Goal: Navigation & Orientation: Find specific page/section

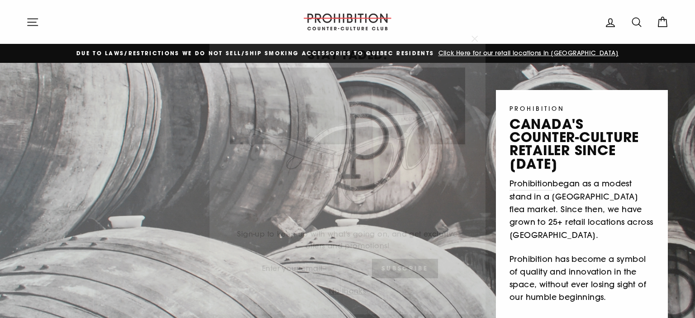
click at [480, 23] on icon "button" at bounding box center [474, 26] width 13 height 13
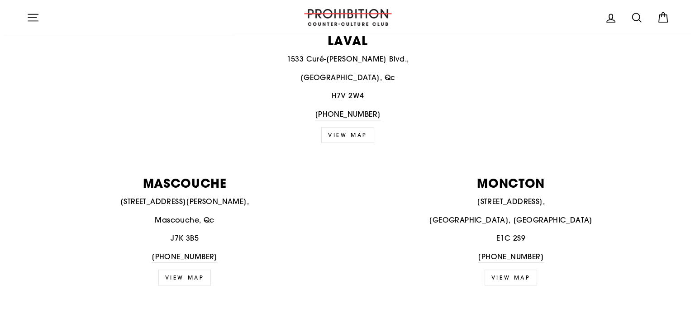
scroll to position [498, 0]
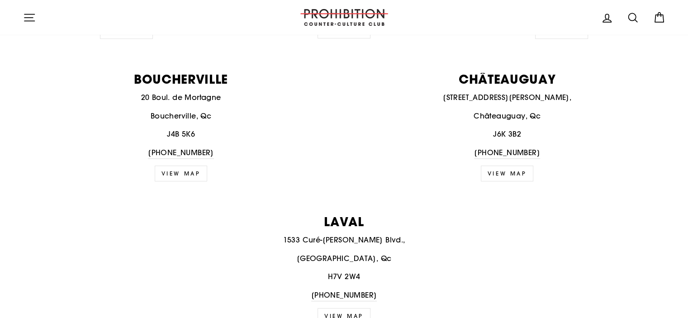
click at [29, 16] on icon "button" at bounding box center [29, 17] width 13 height 13
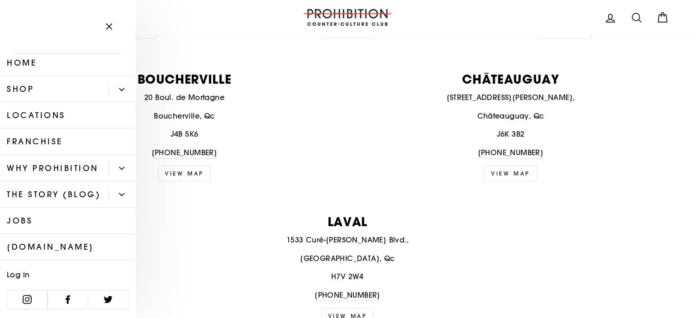
scroll to position [0, 0]
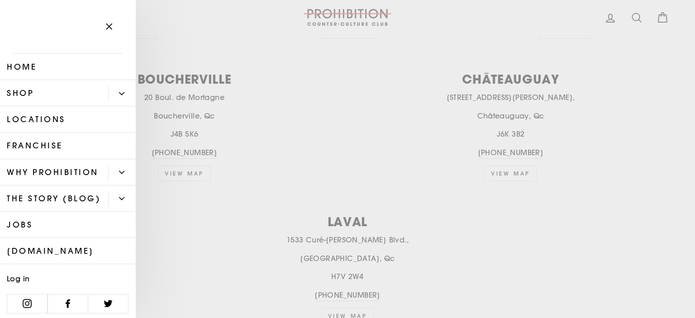
click at [119, 91] on icon "Primary" at bounding box center [121, 93] width 5 height 5
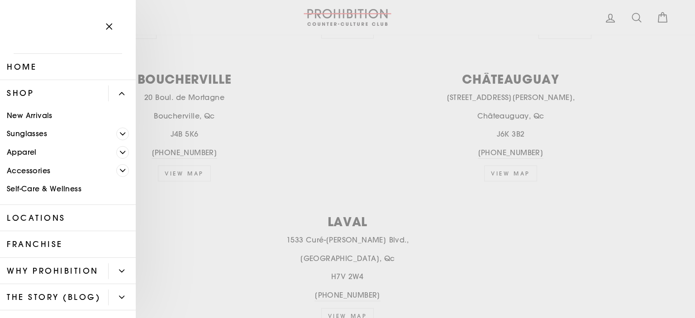
click at [119, 93] on icon "Primary" at bounding box center [121, 93] width 5 height 5
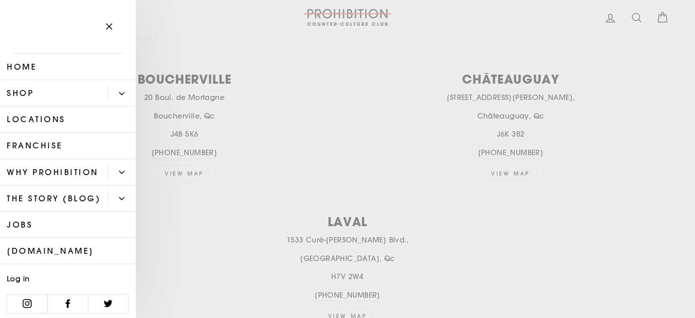
click at [27, 65] on link "Home" at bounding box center [68, 67] width 136 height 26
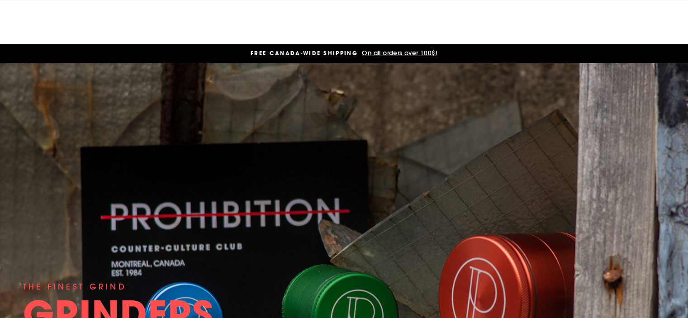
scroll to position [91, 0]
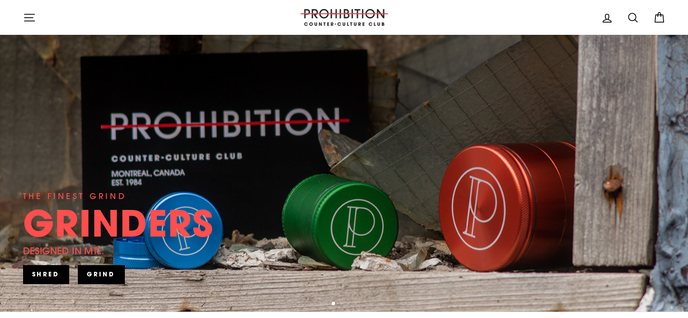
drag, startPoint x: 368, startPoint y: 225, endPoint x: 263, endPoint y: 209, distance: 106.3
click at [258, 215] on div "THE FINEST GRIND GRINDERS DESIGNED IN [GEOGRAPHIC_DATA]. SHRED" at bounding box center [344, 141] width 643 height 339
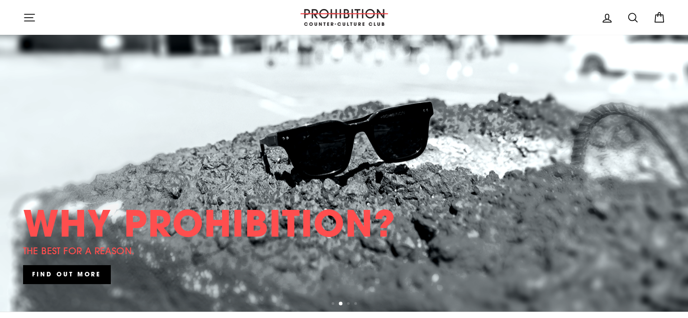
drag, startPoint x: 210, startPoint y: 201, endPoint x: 177, endPoint y: 197, distance: 33.3
click at [185, 198] on link at bounding box center [344, 141] width 688 height 339
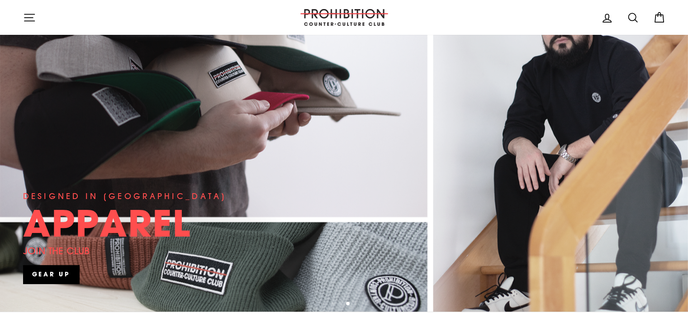
drag, startPoint x: 414, startPoint y: 184, endPoint x: 243, endPoint y: 163, distance: 172.5
click at [249, 163] on link at bounding box center [344, 141] width 688 height 339
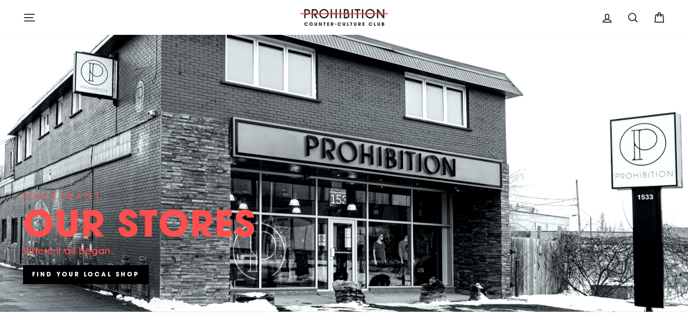
drag, startPoint x: 239, startPoint y: 160, endPoint x: 112, endPoint y: 127, distance: 131.0
click at [139, 134] on link at bounding box center [344, 141] width 688 height 339
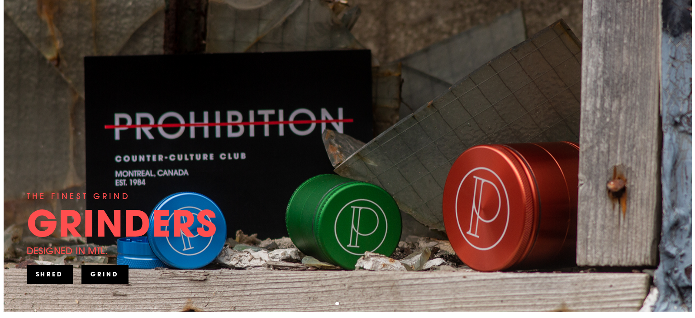
scroll to position [0, 0]
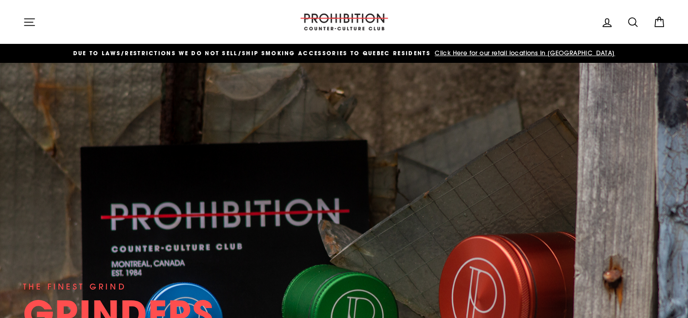
click at [27, 20] on icon "button" at bounding box center [29, 22] width 13 height 13
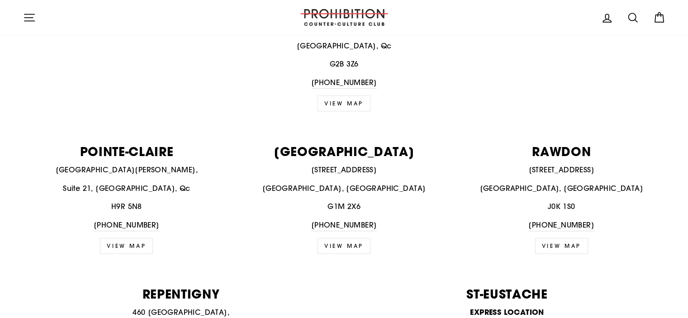
scroll to position [905, 0]
